Goal: Task Accomplishment & Management: Manage account settings

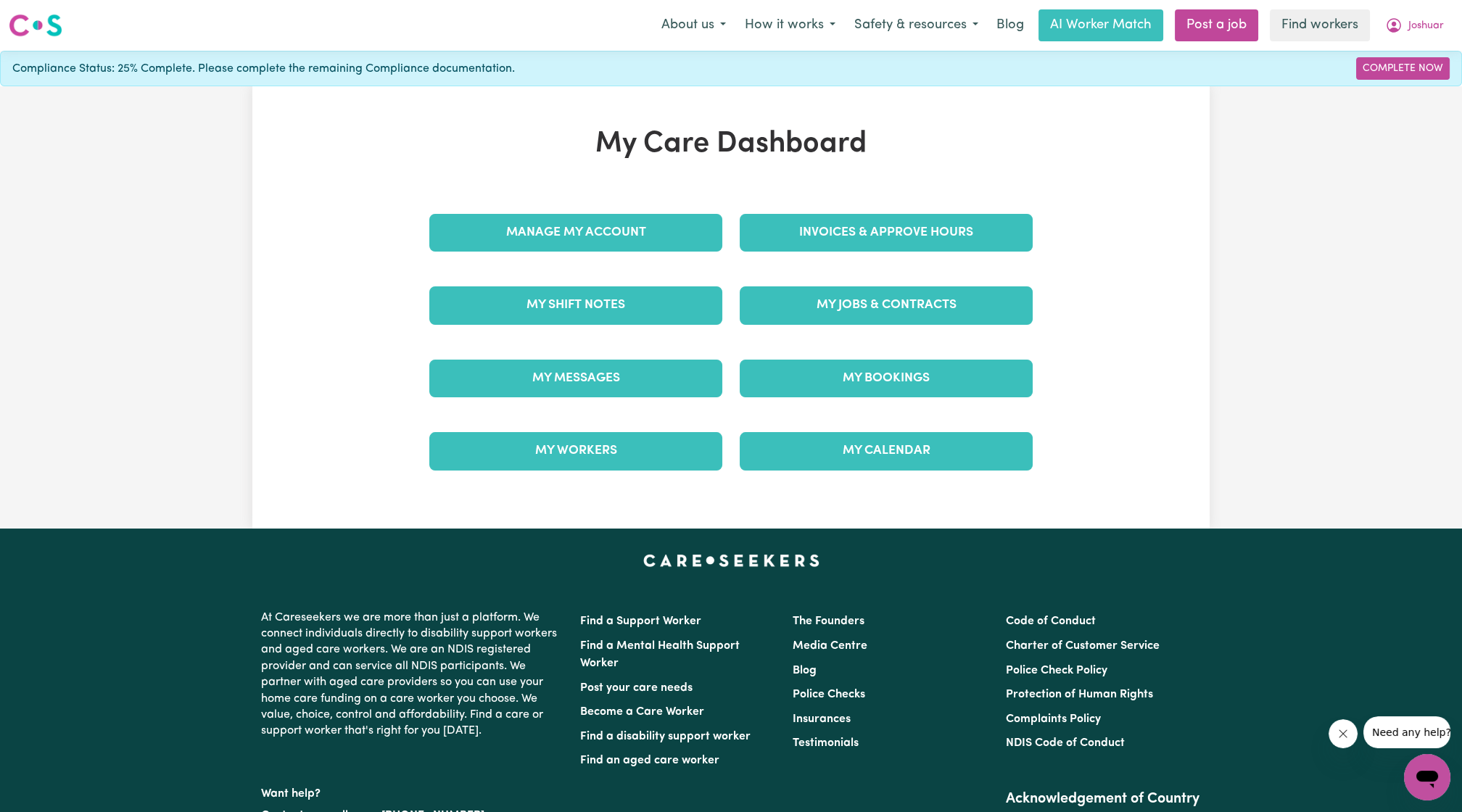
click at [868, 211] on div "Invoices & Approve Hours" at bounding box center [886, 233] width 311 height 73
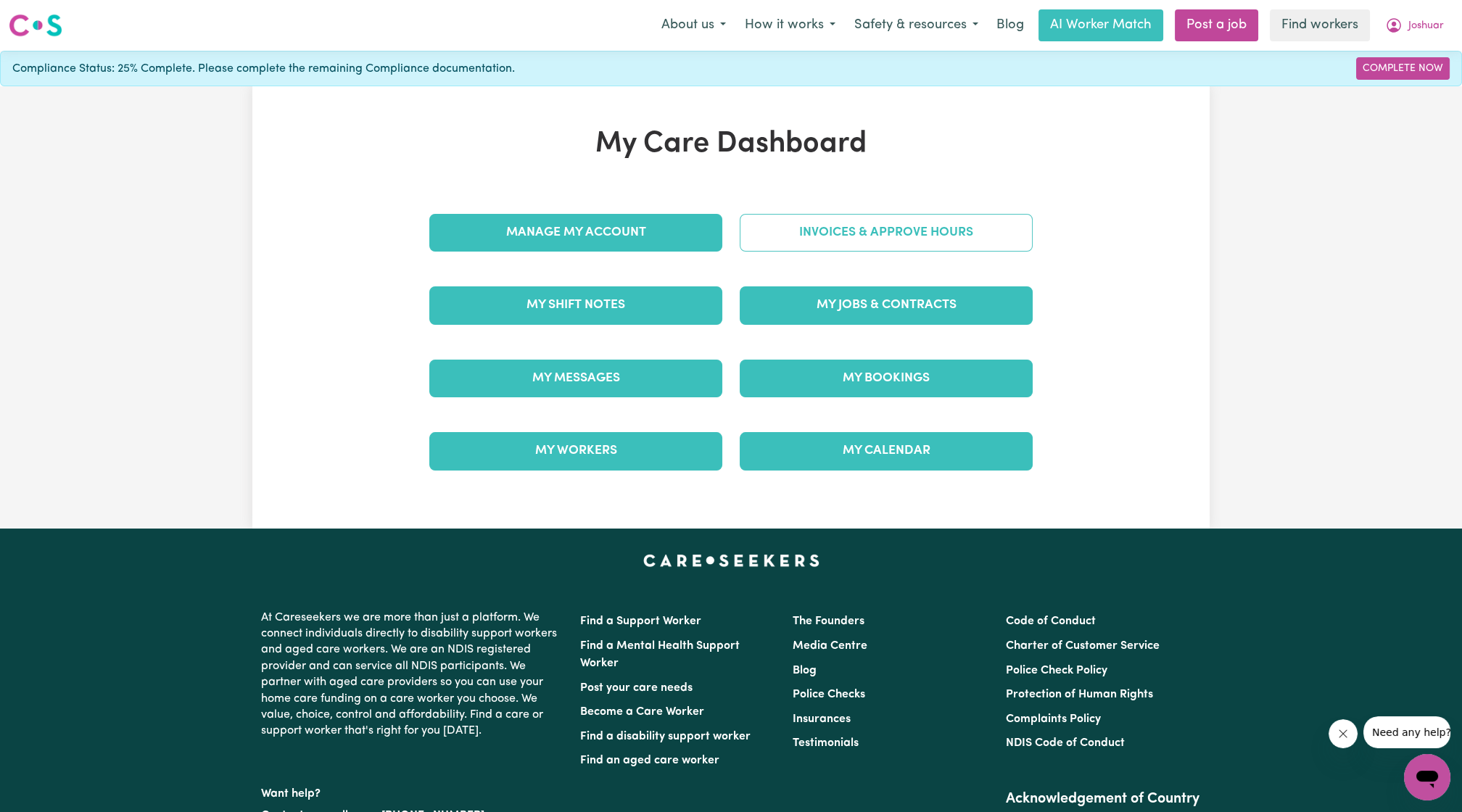
click at [866, 226] on link "Invoices & Approve Hours" at bounding box center [886, 233] width 293 height 38
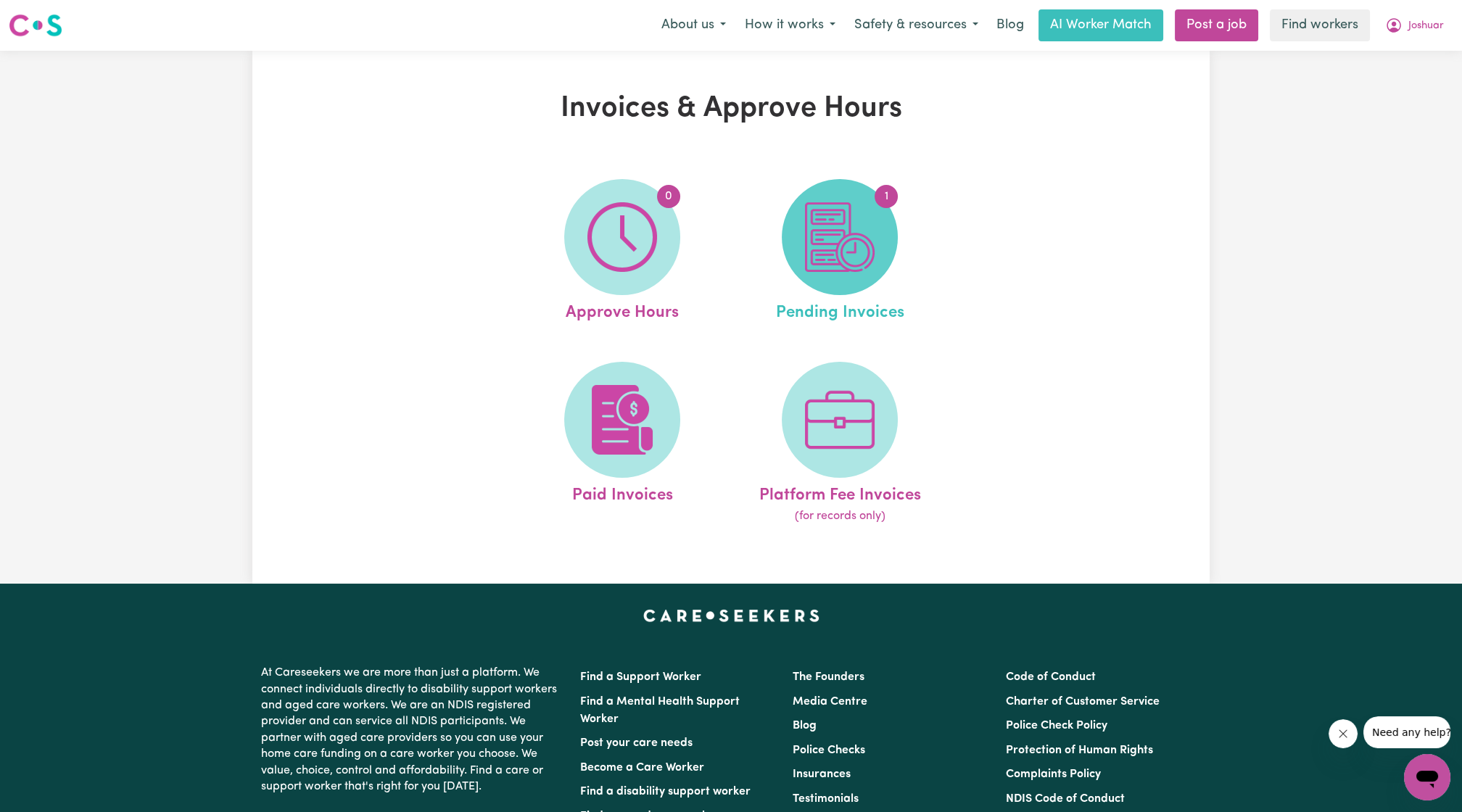
click at [857, 239] on img at bounding box center [840, 237] width 69 height 69
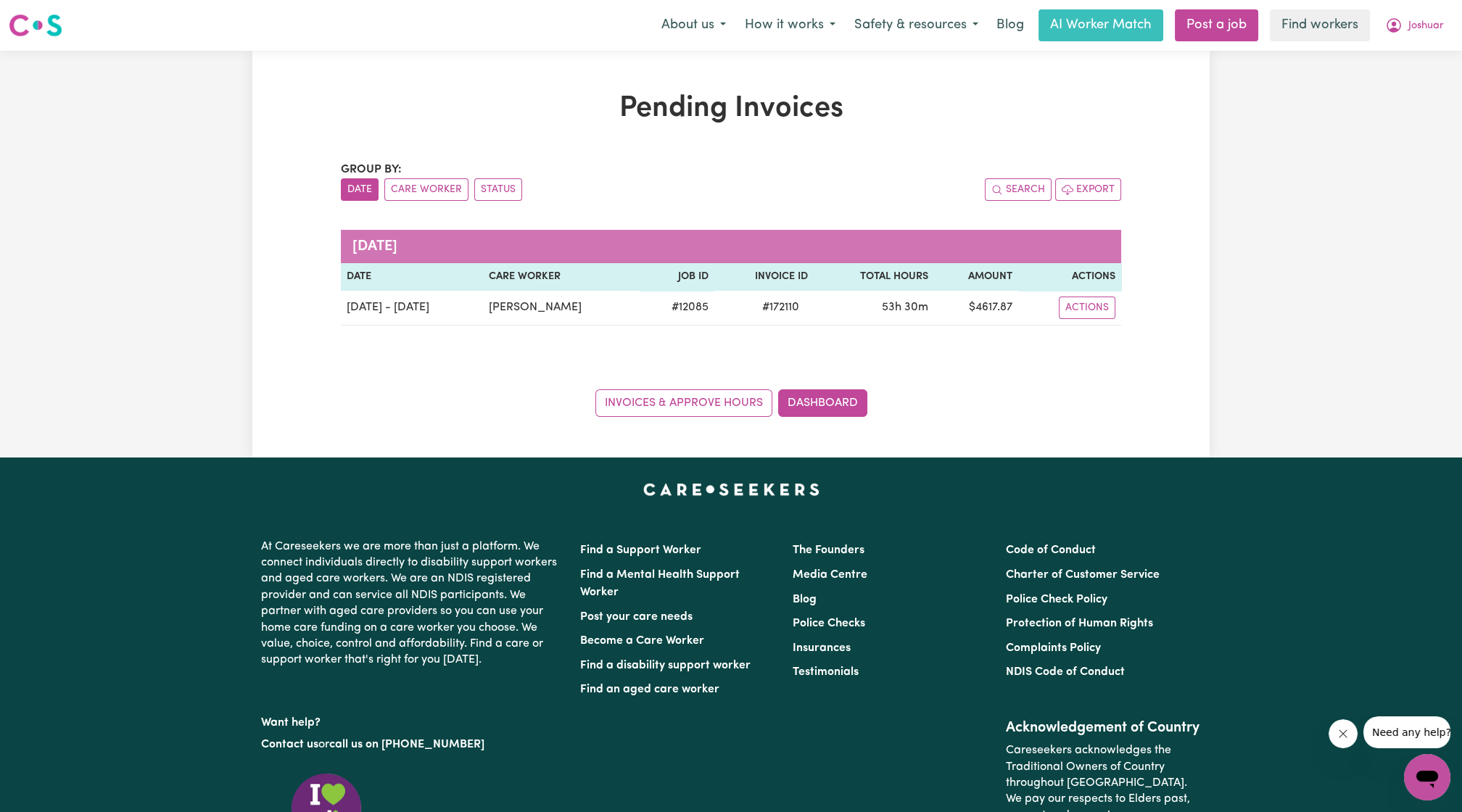
click at [1285, 249] on div "Pending Invoices Group by: Date Care Worker Status Search Export [DATE] Date Ca…" at bounding box center [731, 254] width 1462 height 406
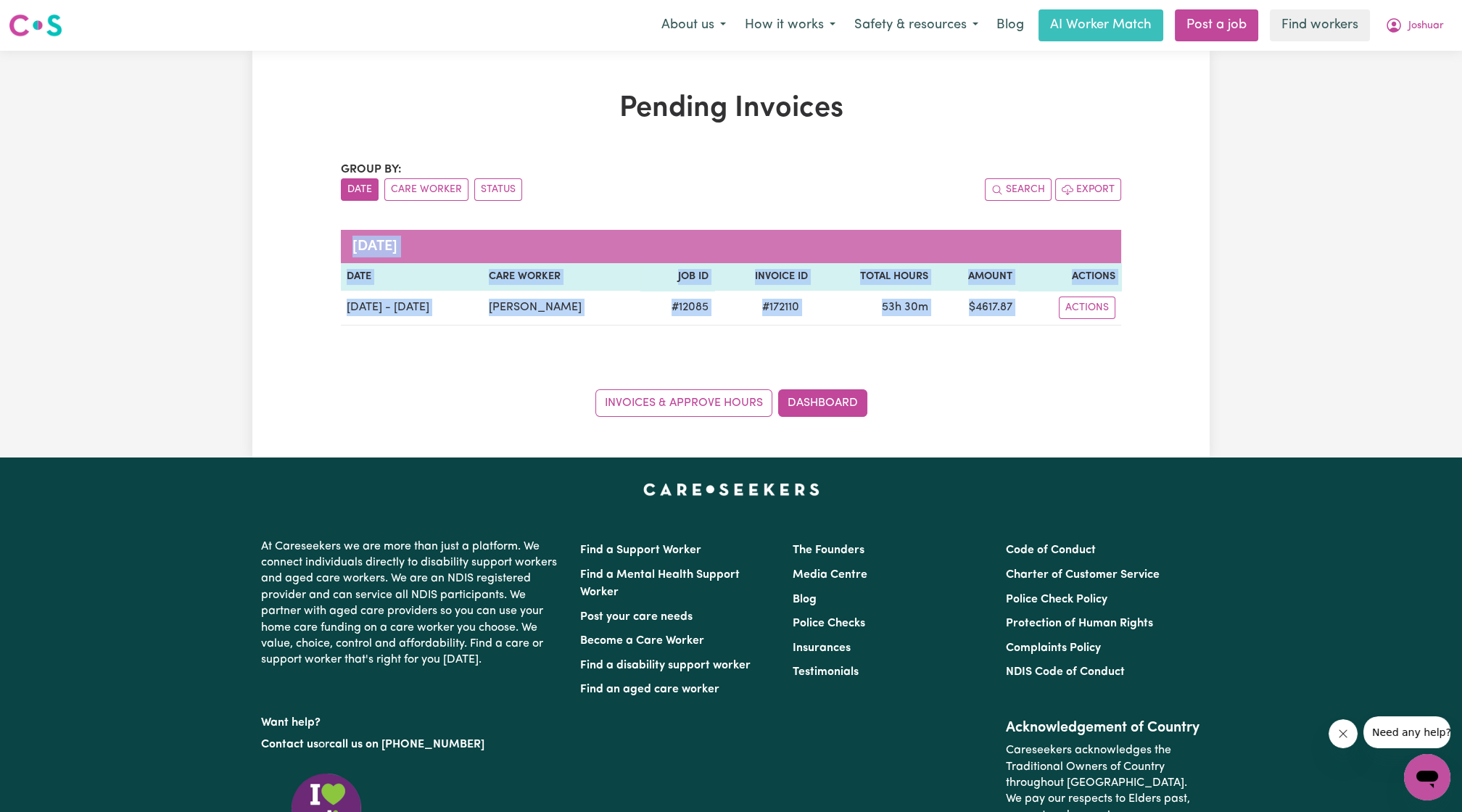
click at [1285, 249] on div "Pending Invoices Group by: Date Care Worker Status Search Export [DATE] Date Ca…" at bounding box center [731, 254] width 1462 height 406
click at [1430, 36] on button "Joshuar" at bounding box center [1414, 25] width 78 height 31
click at [1364, 85] on link "Logout" at bounding box center [1395, 83] width 115 height 27
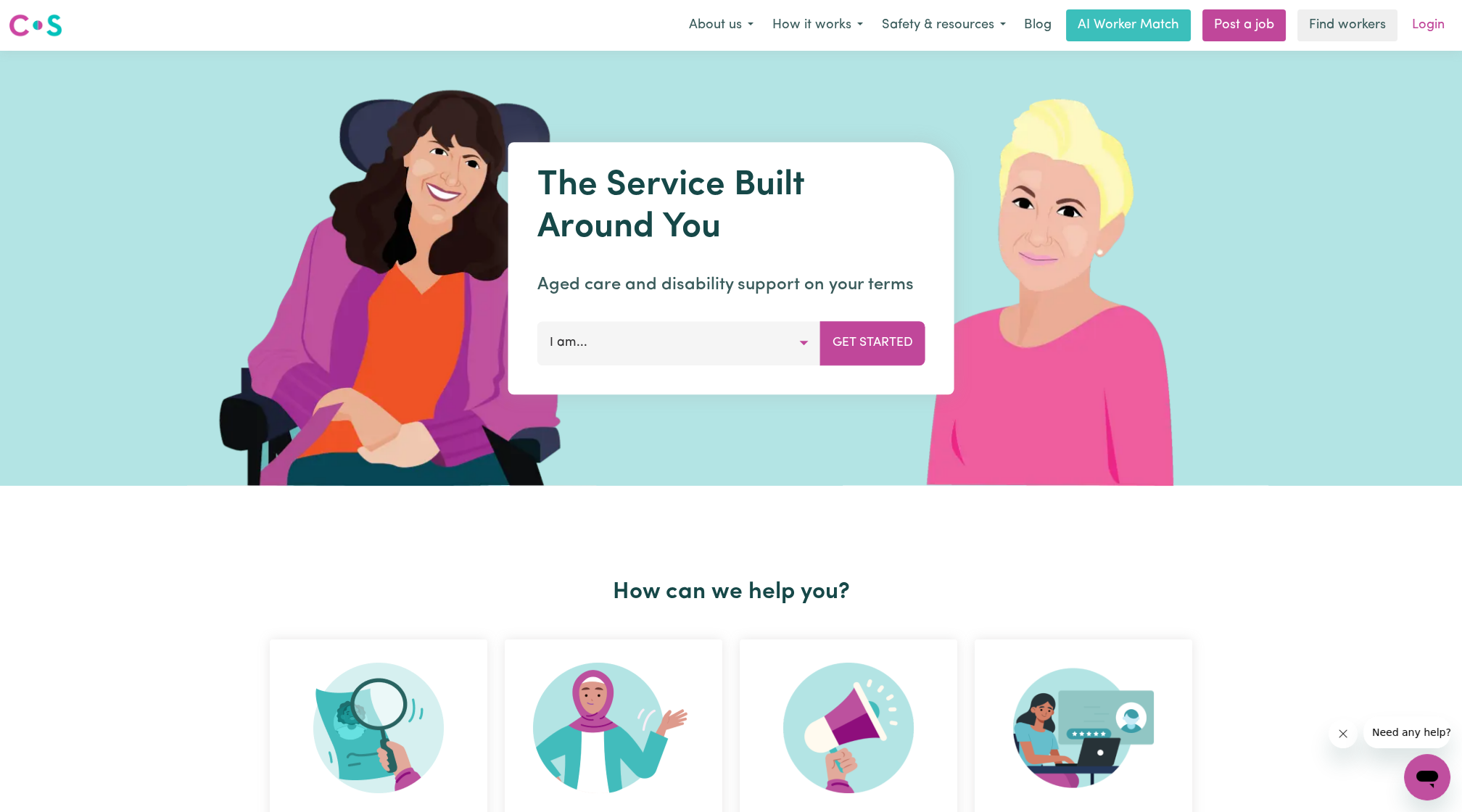
click at [1428, 23] on link "Login" at bounding box center [1428, 25] width 50 height 32
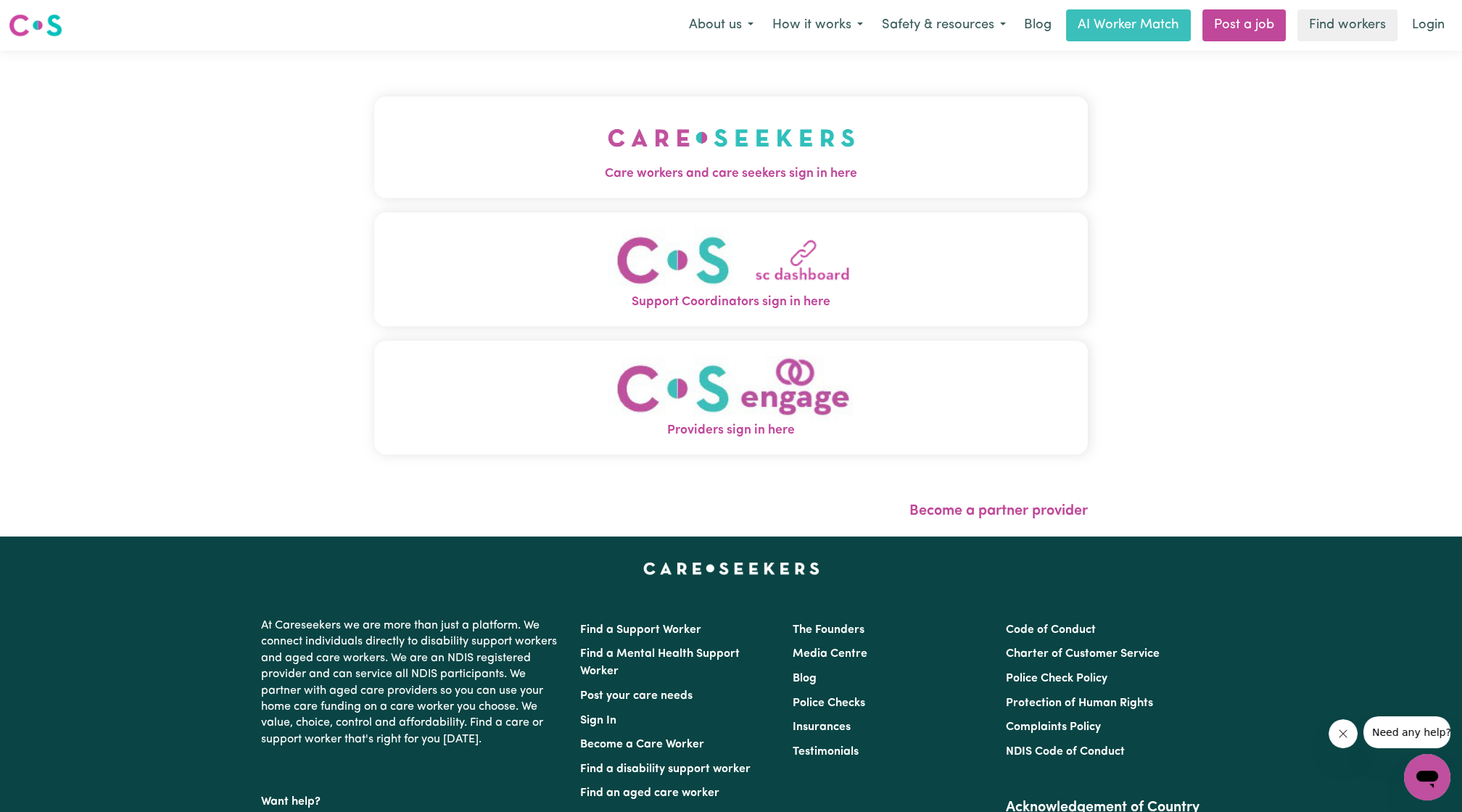
click at [748, 126] on button "Care workers and care seekers sign in here" at bounding box center [731, 147] width 713 height 102
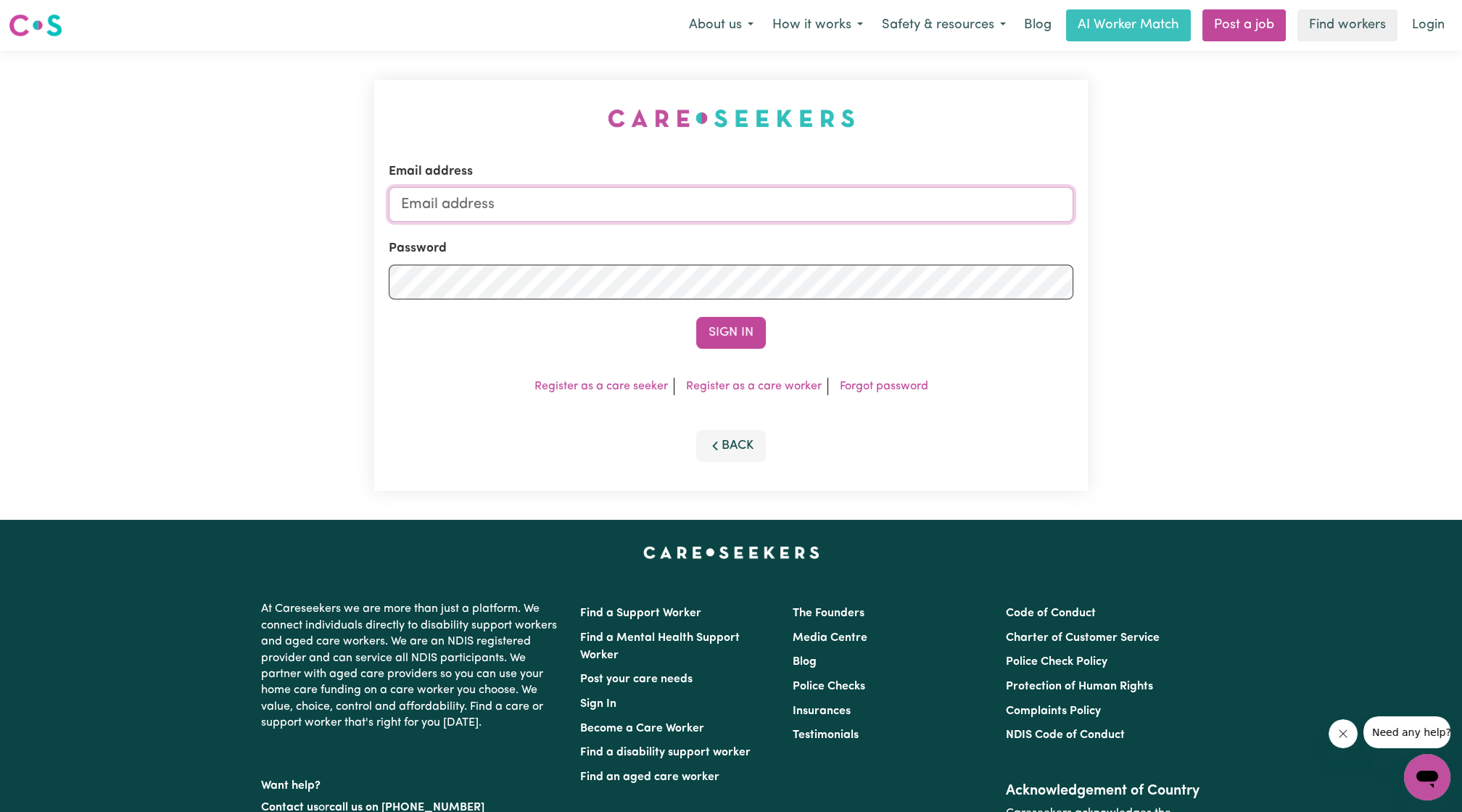
drag, startPoint x: 703, startPoint y: 221, endPoint x: 691, endPoint y: 207, distance: 18.4
click at [703, 221] on input "Email address" at bounding box center [731, 204] width 684 height 35
drag, startPoint x: 471, startPoint y: 204, endPoint x: 849, endPoint y: 202, distance: 378.0
click at [847, 204] on input "[EMAIL_ADDRESS][PERSON_NAME][DOMAIN_NAME]" at bounding box center [731, 204] width 684 height 35
type input "[EMAIL_ADDRESS][DOMAIN_NAME]"
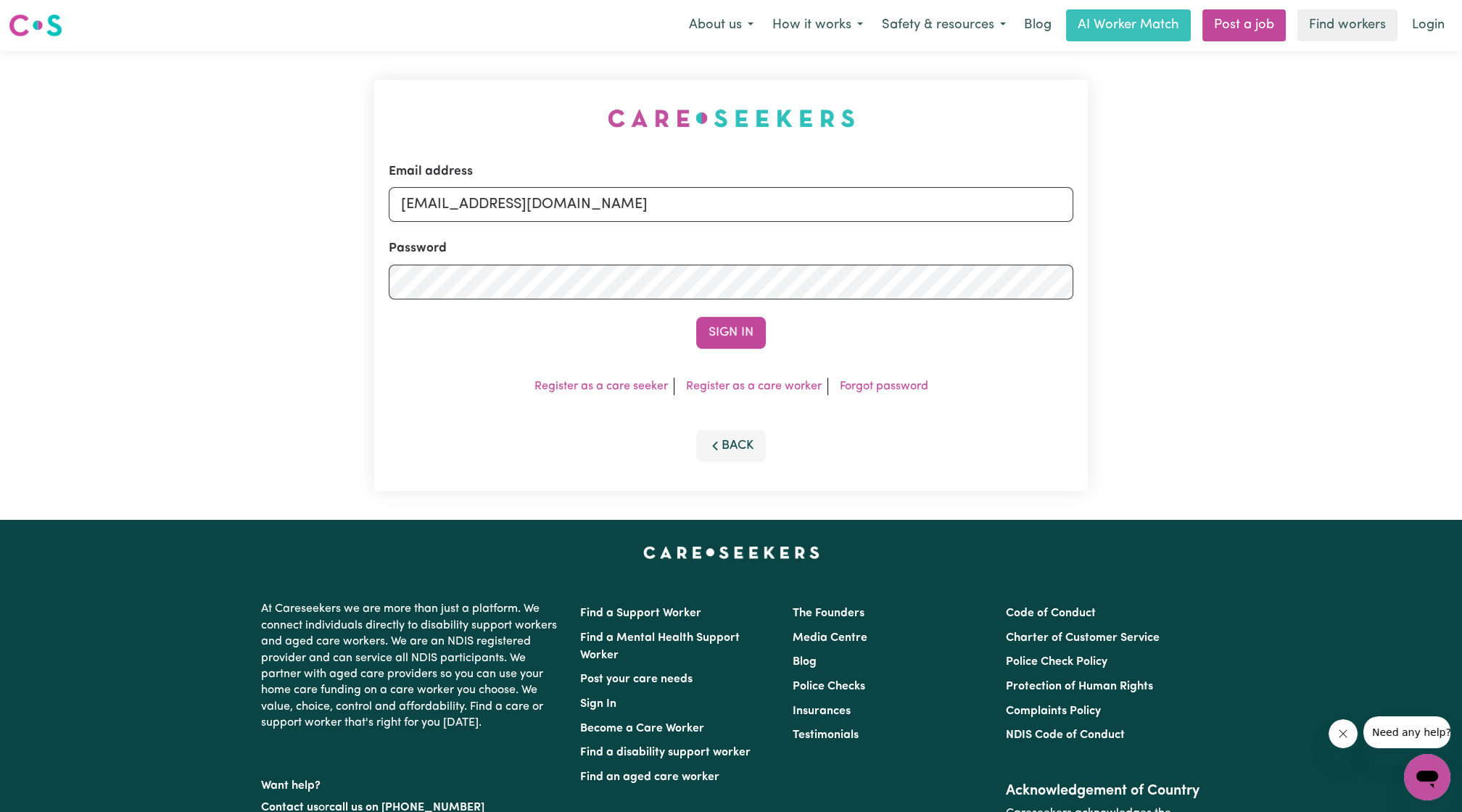
click at [755, 357] on div "Email address [EMAIL_ADDRESS][DOMAIN_NAME] Password Sign In Register as a care …" at bounding box center [731, 285] width 713 height 411
click at [756, 339] on button "Sign In" at bounding box center [731, 332] width 69 height 32
